Goal: Task Accomplishment & Management: Manage account settings

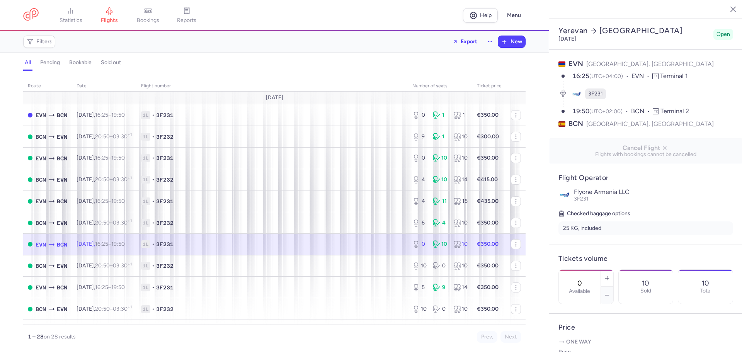
select select "days"
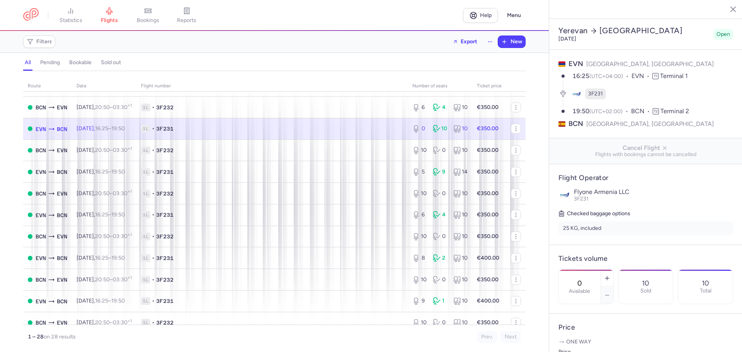
scroll to position [116, 0]
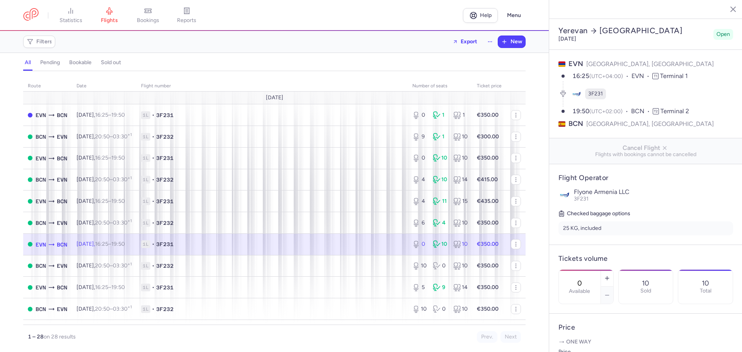
select select "days"
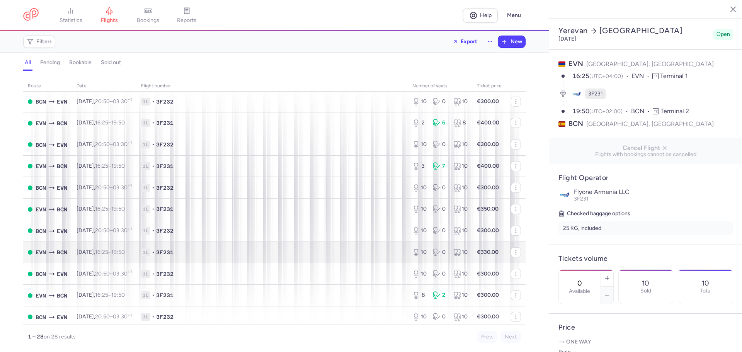
scroll to position [396, 0]
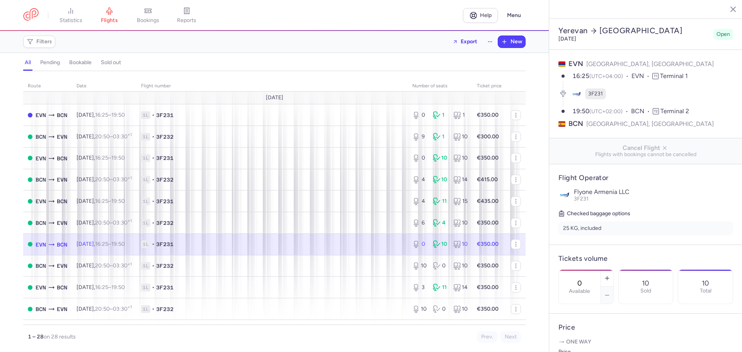
select select "days"
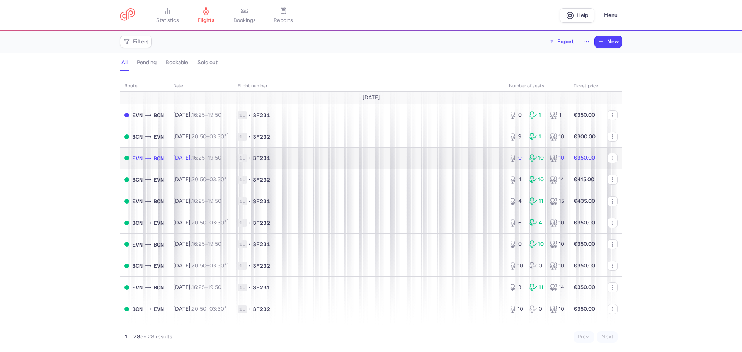
click at [196, 158] on span "Fri, 15 Aug, 16:25 – 19:50 +0" at bounding box center [197, 158] width 48 height 7
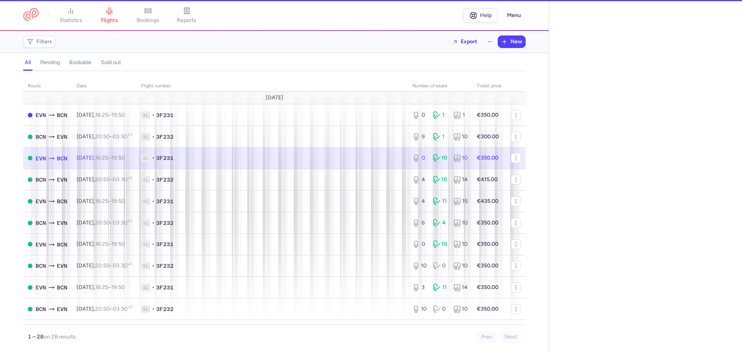
select select "days"
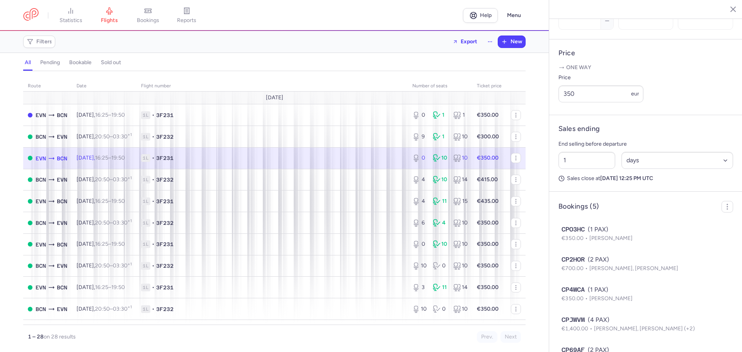
scroll to position [322, 0]
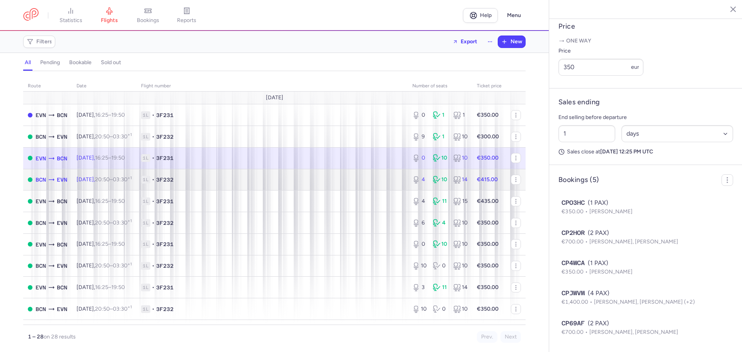
click at [209, 177] on span "1L • 3F232" at bounding box center [272, 180] width 262 height 8
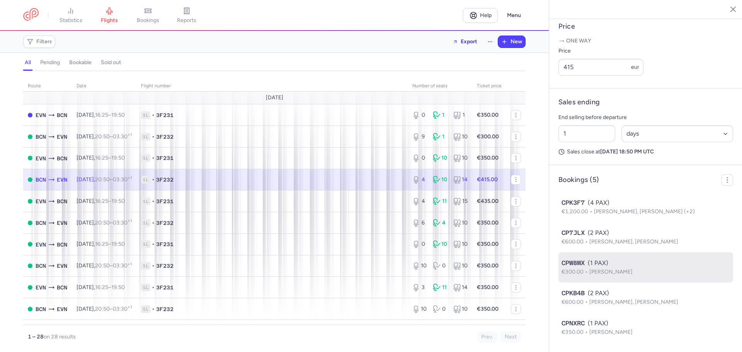
scroll to position [322, 0]
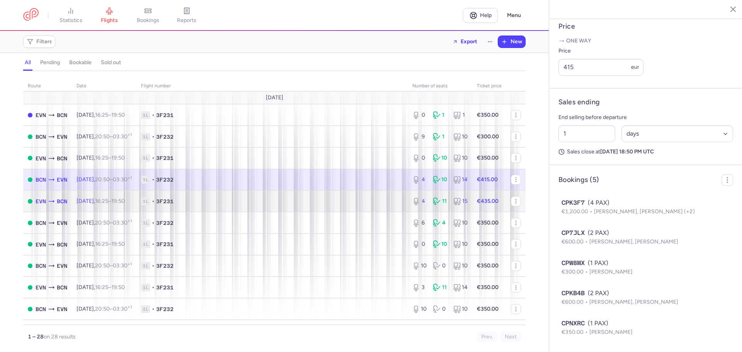
click at [235, 196] on td "1L • 3F231" at bounding box center [271, 202] width 271 height 22
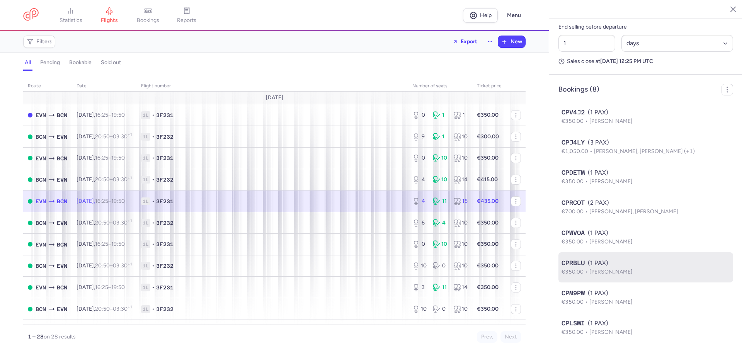
scroll to position [412, 0]
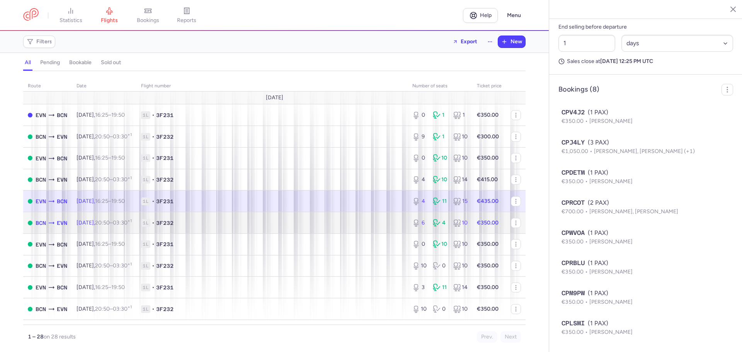
click at [237, 221] on span "1L • 3F232" at bounding box center [272, 223] width 262 height 8
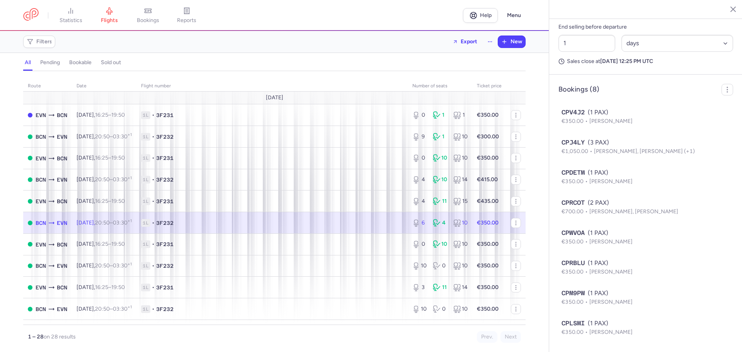
scroll to position [261, 0]
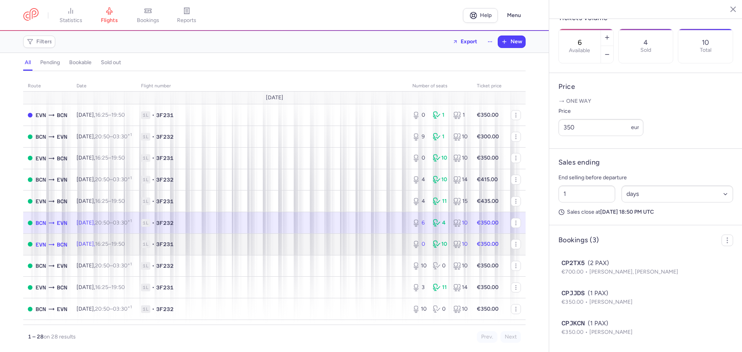
click at [208, 243] on span "1L • 3F231" at bounding box center [272, 244] width 262 height 8
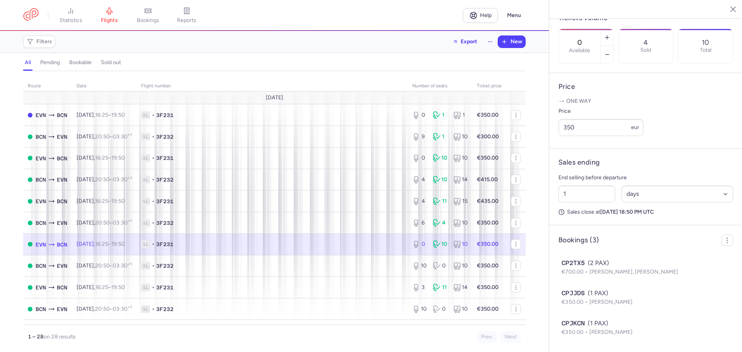
scroll to position [322, 0]
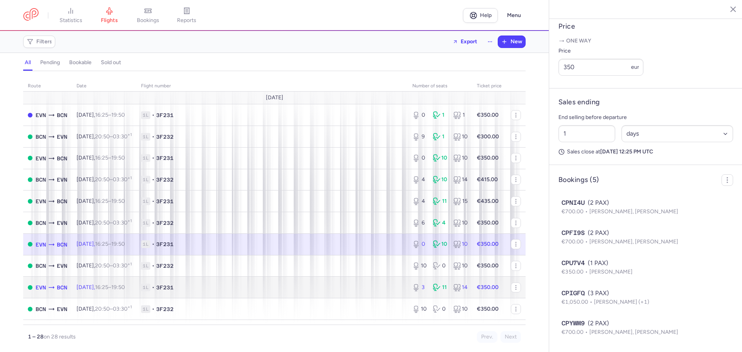
click at [232, 286] on span "1L • 3F231" at bounding box center [272, 288] width 262 height 8
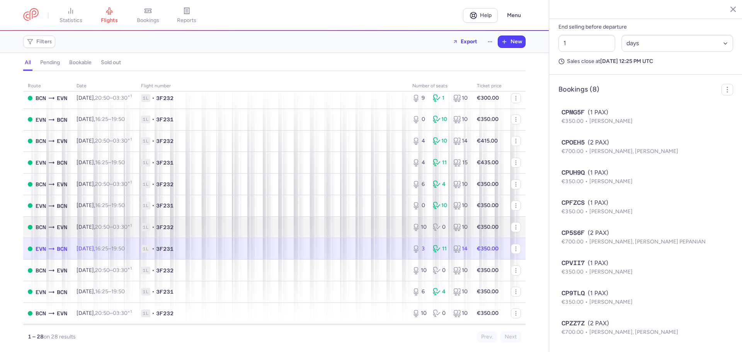
scroll to position [39, 0]
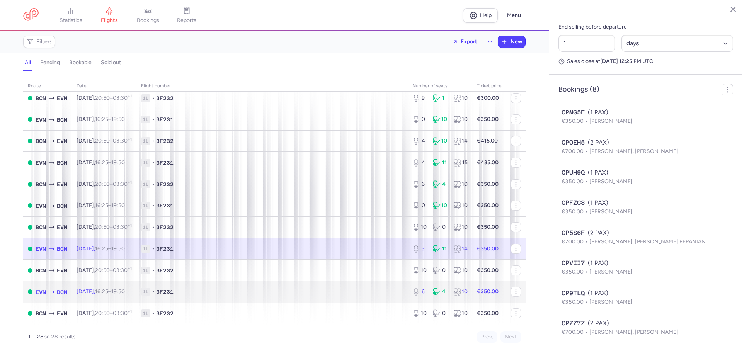
click at [252, 290] on span "1L • 3F231" at bounding box center [272, 292] width 262 height 8
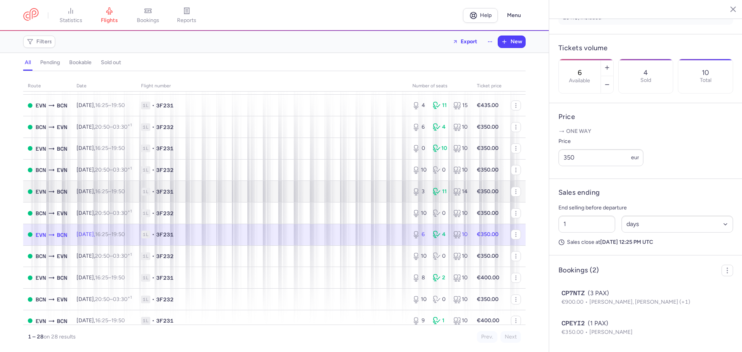
scroll to position [116, 0]
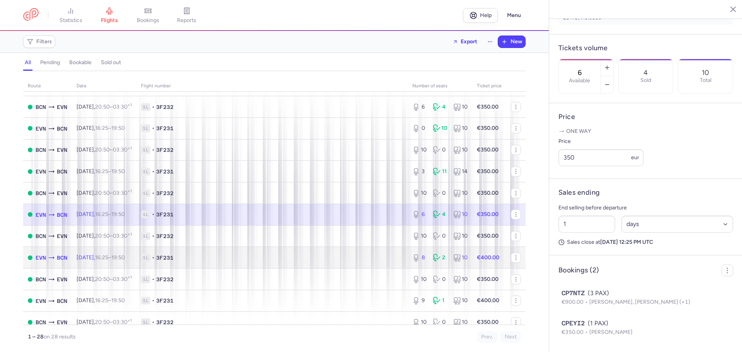
click at [232, 259] on span "1L • 3F231" at bounding box center [272, 258] width 262 height 8
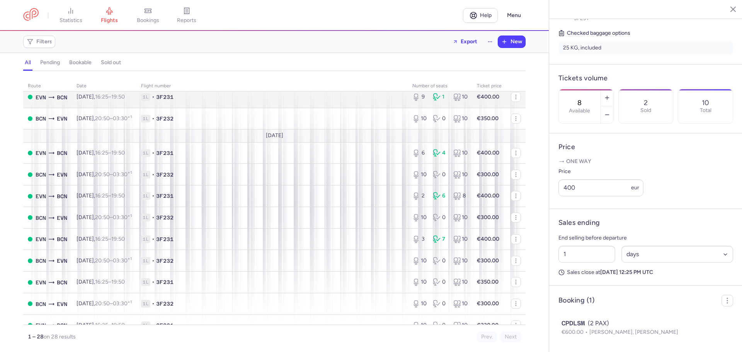
scroll to position [348, 0]
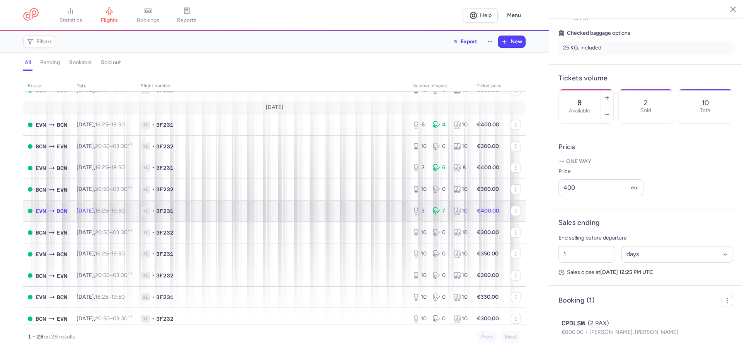
click at [232, 215] on td "1L • 3F231" at bounding box center [271, 211] width 271 height 22
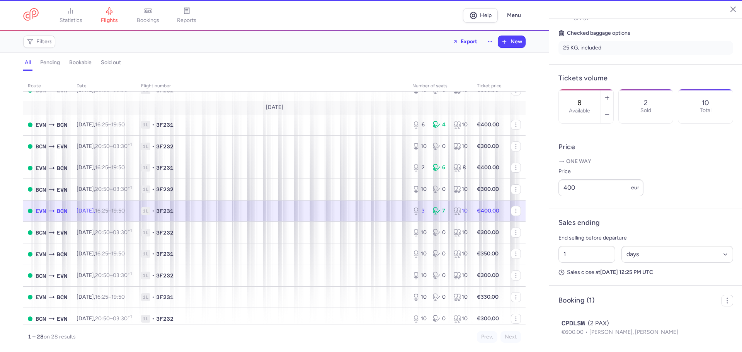
type input "3"
